Goal: Find specific fact: Find specific fact

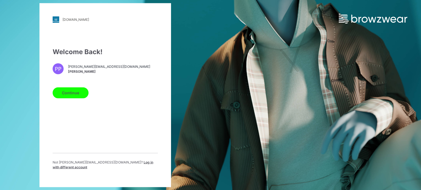
click at [62, 94] on button "Continue" at bounding box center [71, 92] width 36 height 11
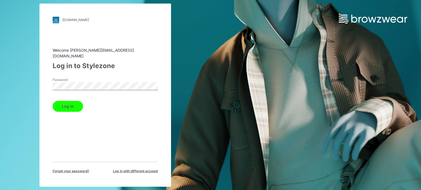
click at [64, 101] on button "Log in" at bounding box center [68, 106] width 30 height 11
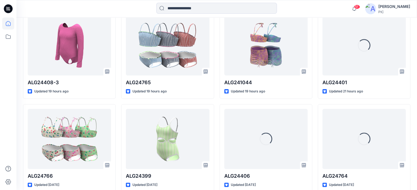
scroll to position [173, 0]
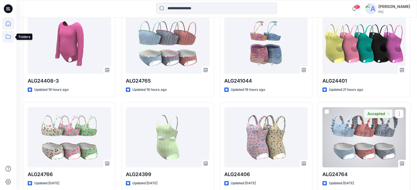
click at [8, 39] on icon at bounding box center [8, 37] width 5 height 4
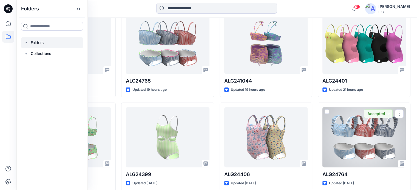
click at [39, 42] on div at bounding box center [52, 42] width 62 height 11
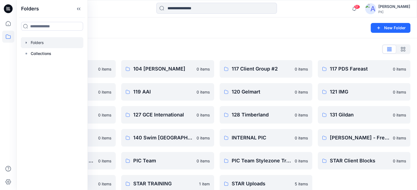
click at [329, 24] on div "Folders" at bounding box center [195, 28] width 344 height 8
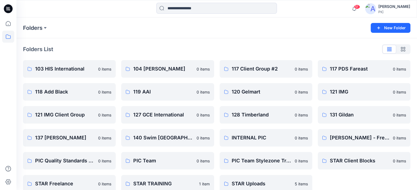
scroll to position [9, 0]
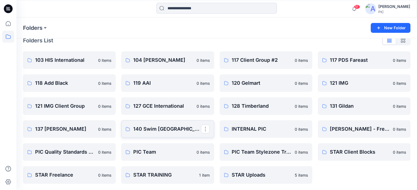
click at [141, 131] on p "140 Swim [GEOGRAPHIC_DATA]" at bounding box center [166, 129] width 67 height 8
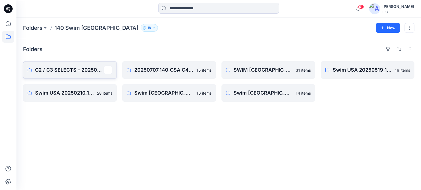
click at [50, 67] on p "C2 / C3 SELECTS - 20250826_140_RC" at bounding box center [69, 70] width 68 height 8
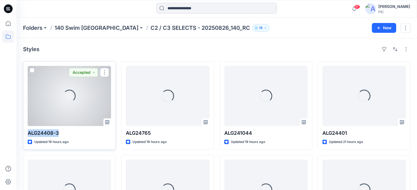
drag, startPoint x: 61, startPoint y: 133, endPoint x: 25, endPoint y: 129, distance: 36.9
click at [25, 129] on div "Loading... ALG24408-3 Updated 19 hours ago Accepted" at bounding box center [69, 105] width 93 height 88
copy p "ALG24408-3"
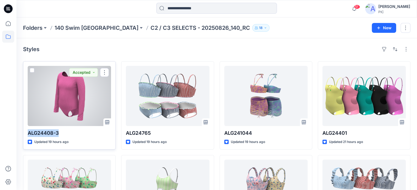
copy p "ALG24408-3"
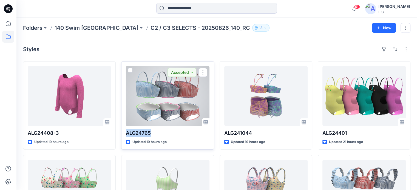
drag, startPoint x: 151, startPoint y: 131, endPoint x: 125, endPoint y: 131, distance: 25.5
click at [126, 131] on p "ALG24765" at bounding box center [167, 134] width 83 height 8
copy p "ALG24765"
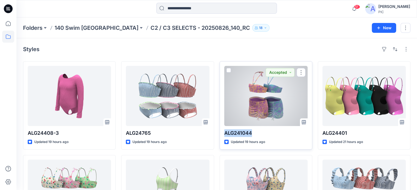
drag, startPoint x: 255, startPoint y: 131, endPoint x: 223, endPoint y: 132, distance: 31.8
click at [223, 132] on div "ALG241044 Updated 19 hours ago Accepted" at bounding box center [265, 105] width 93 height 88
copy p "ALG241044"
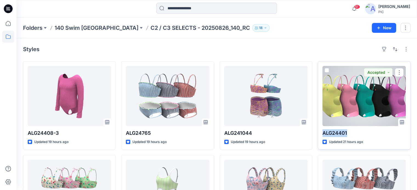
drag, startPoint x: 349, startPoint y: 131, endPoint x: 321, endPoint y: 130, distance: 27.9
click at [321, 130] on div "ALG24401 Updated 21 hours ago Accepted" at bounding box center [363, 105] width 93 height 88
copy p "ALG24401"
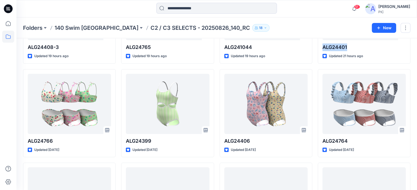
scroll to position [87, 0]
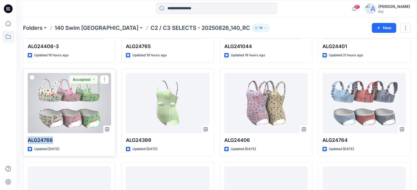
drag, startPoint x: 53, startPoint y: 140, endPoint x: 27, endPoint y: 142, distance: 26.1
click at [27, 142] on div "ALG24766 Updated [DATE] Accepted" at bounding box center [69, 112] width 93 height 88
copy p "ALG24766"
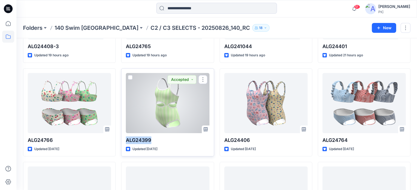
drag, startPoint x: 154, startPoint y: 140, endPoint x: 126, endPoint y: 141, distance: 27.7
click at [126, 141] on p "ALG24399" at bounding box center [167, 141] width 83 height 8
copy p "ALG24399"
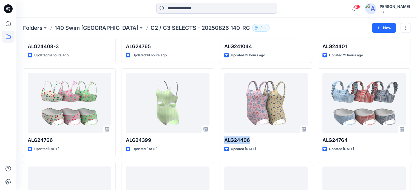
drag, startPoint x: 253, startPoint y: 137, endPoint x: 218, endPoint y: 139, distance: 34.8
click at [218, 139] on div "ALG24408-3 Updated 19 hours ago ALG24766 Updated [DATE] ALG23239B Updated [DATE…" at bounding box center [216, 113] width 387 height 276
copy p "ALG24406"
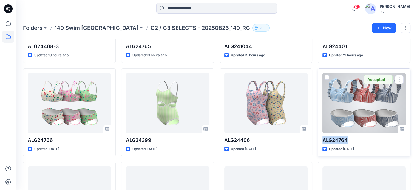
drag, startPoint x: 352, startPoint y: 138, endPoint x: 322, endPoint y: 139, distance: 30.2
click at [322, 139] on p "ALG24764" at bounding box center [363, 141] width 83 height 8
copy p "ALG24764"
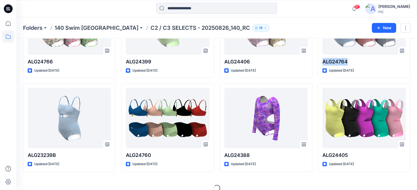
scroll to position [173, 0]
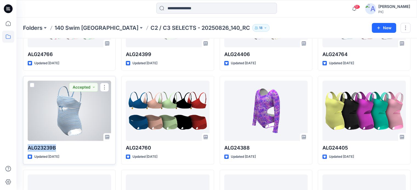
drag, startPoint x: 57, startPoint y: 148, endPoint x: 27, endPoint y: 146, distance: 30.5
click at [27, 146] on div "ALG23239B Updated [DATE] Accepted" at bounding box center [69, 120] width 93 height 88
copy p "ALG23239B"
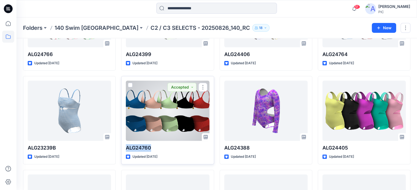
drag, startPoint x: 156, startPoint y: 146, endPoint x: 126, endPoint y: 148, distance: 30.5
click at [126, 148] on p "ALG24760" at bounding box center [167, 148] width 83 height 8
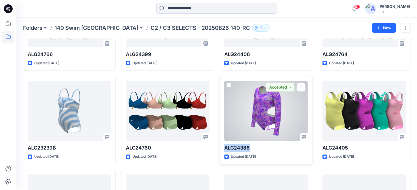
drag, startPoint x: 250, startPoint y: 147, endPoint x: 222, endPoint y: 150, distance: 28.6
click at [222, 150] on div "ALG24388 Updated [DATE] Accepted" at bounding box center [265, 120] width 93 height 88
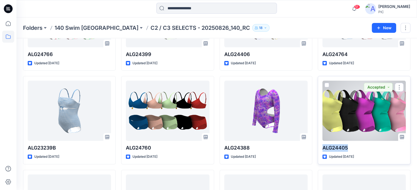
drag, startPoint x: 350, startPoint y: 149, endPoint x: 323, endPoint y: 148, distance: 27.1
click at [323, 148] on p "ALG24405" at bounding box center [363, 148] width 83 height 8
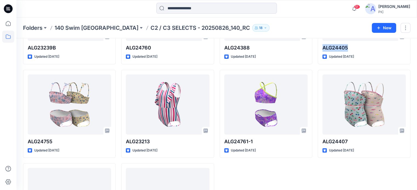
scroll to position [274, 0]
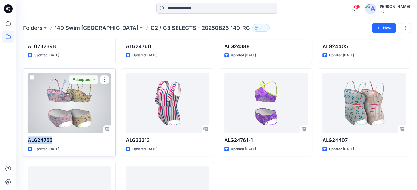
drag, startPoint x: 56, startPoint y: 139, endPoint x: 27, endPoint y: 139, distance: 28.8
click at [27, 139] on div "ALG24755 Updated [DATE] Accepted" at bounding box center [69, 112] width 93 height 88
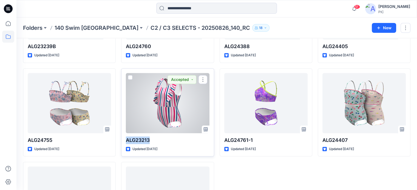
drag, startPoint x: 154, startPoint y: 138, endPoint x: 126, endPoint y: 139, distance: 28.8
click at [126, 139] on p "ALG23213" at bounding box center [167, 141] width 83 height 8
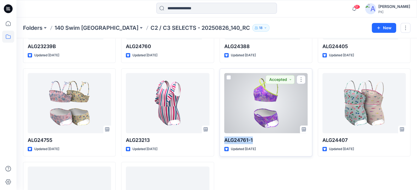
drag, startPoint x: 260, startPoint y: 139, endPoint x: 222, endPoint y: 142, distance: 38.2
click at [222, 142] on div "ALG24761-1 Updated [DATE] Accepted" at bounding box center [265, 112] width 93 height 88
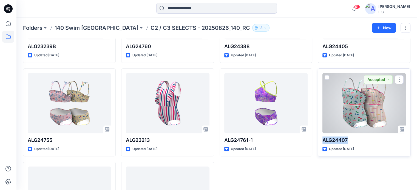
drag, startPoint x: 355, startPoint y: 141, endPoint x: 323, endPoint y: 142, distance: 31.8
click at [323, 142] on p "ALG24407" at bounding box center [363, 141] width 83 height 8
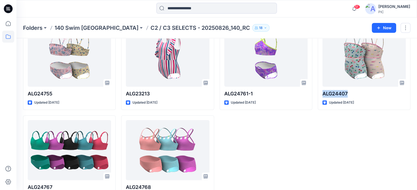
scroll to position [340, 0]
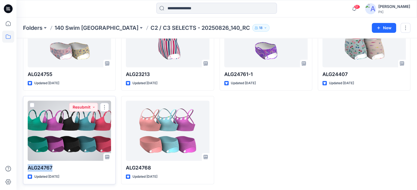
drag, startPoint x: 65, startPoint y: 165, endPoint x: 25, endPoint y: 166, distance: 39.8
click at [25, 166] on div "ALG24767 Updated [DATE] Resubmit" at bounding box center [69, 140] width 93 height 88
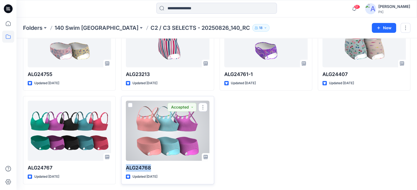
drag, startPoint x: 153, startPoint y: 165, endPoint x: 125, endPoint y: 166, distance: 28.5
click at [125, 166] on div "ALG24768 Updated [DATE] Accepted" at bounding box center [167, 140] width 93 height 88
